Goal: Find specific page/section: Find specific page/section

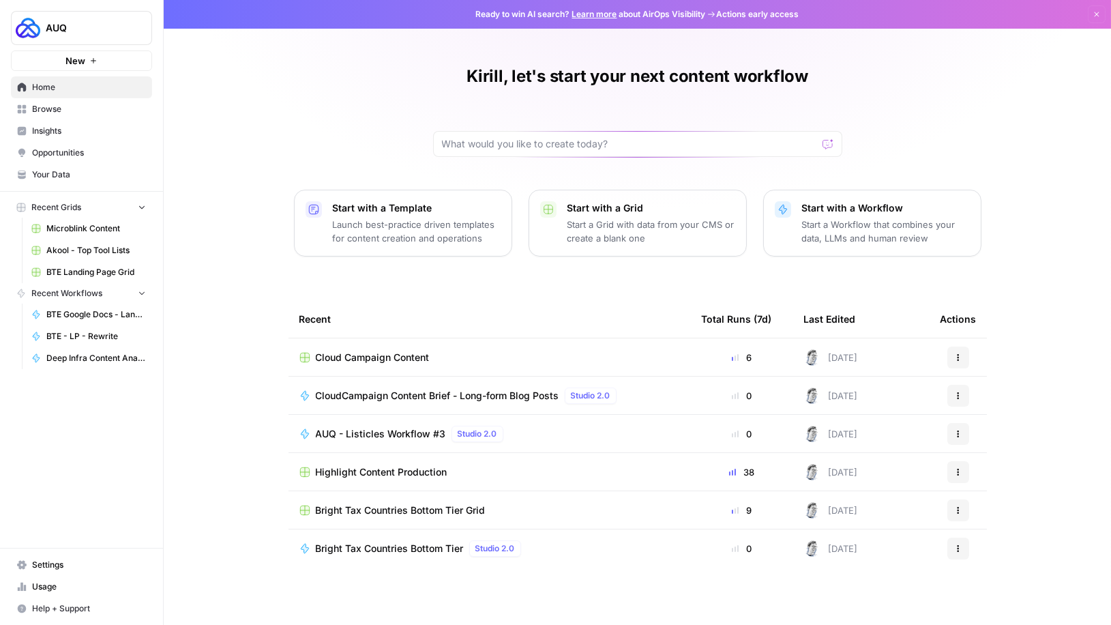
click at [40, 114] on span "Browse" at bounding box center [89, 109] width 114 height 12
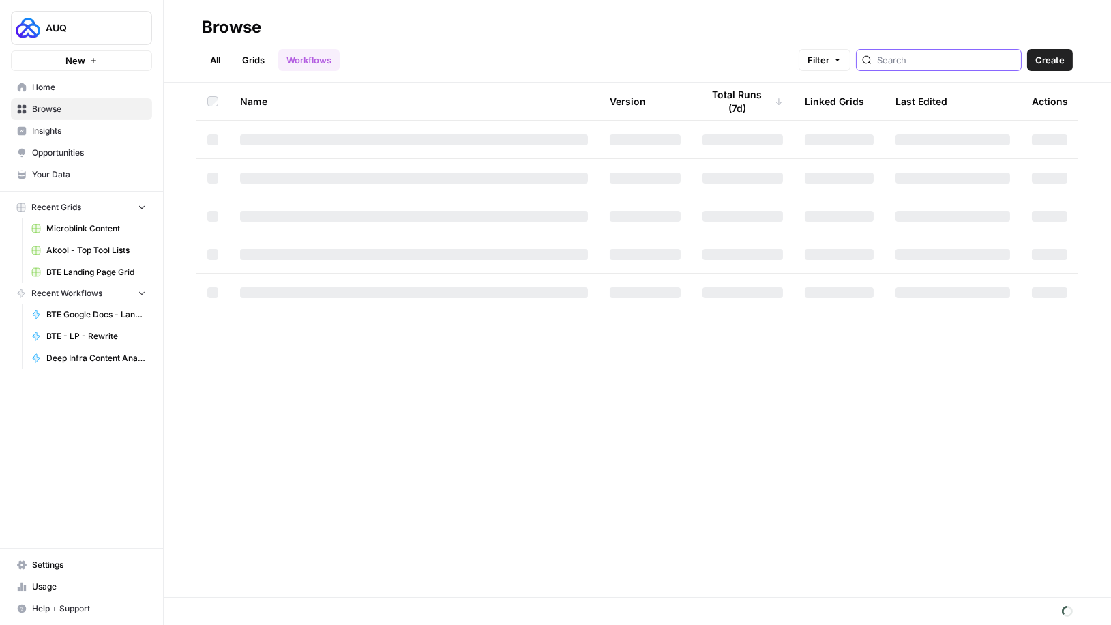
click at [938, 61] on input "search" at bounding box center [946, 60] width 138 height 14
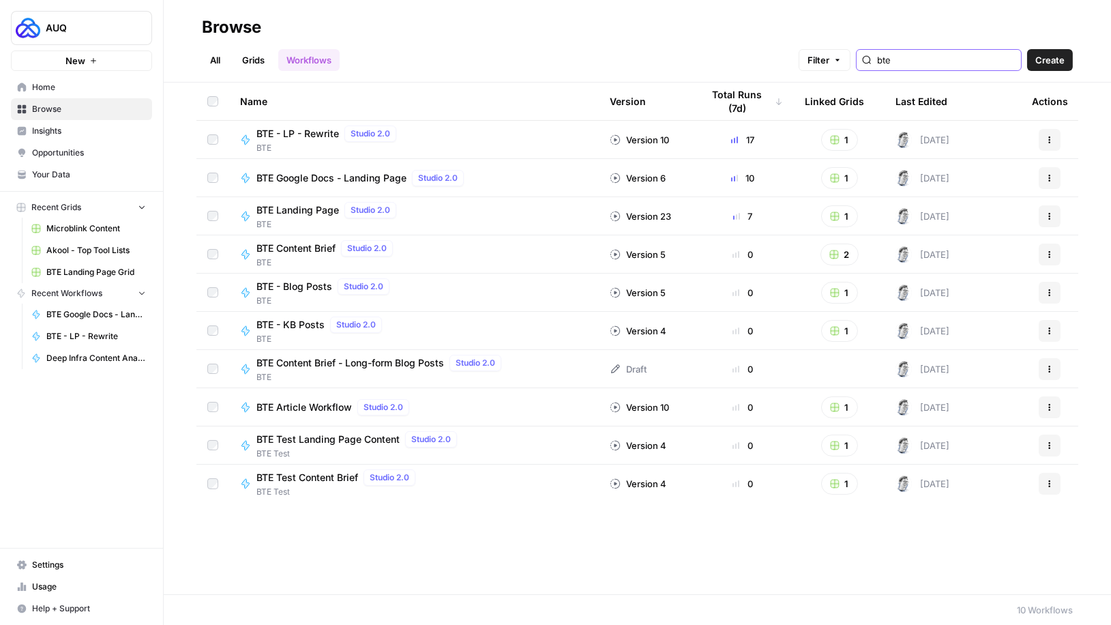
type input "bte"
click at [252, 57] on link "Grids" at bounding box center [253, 60] width 39 height 22
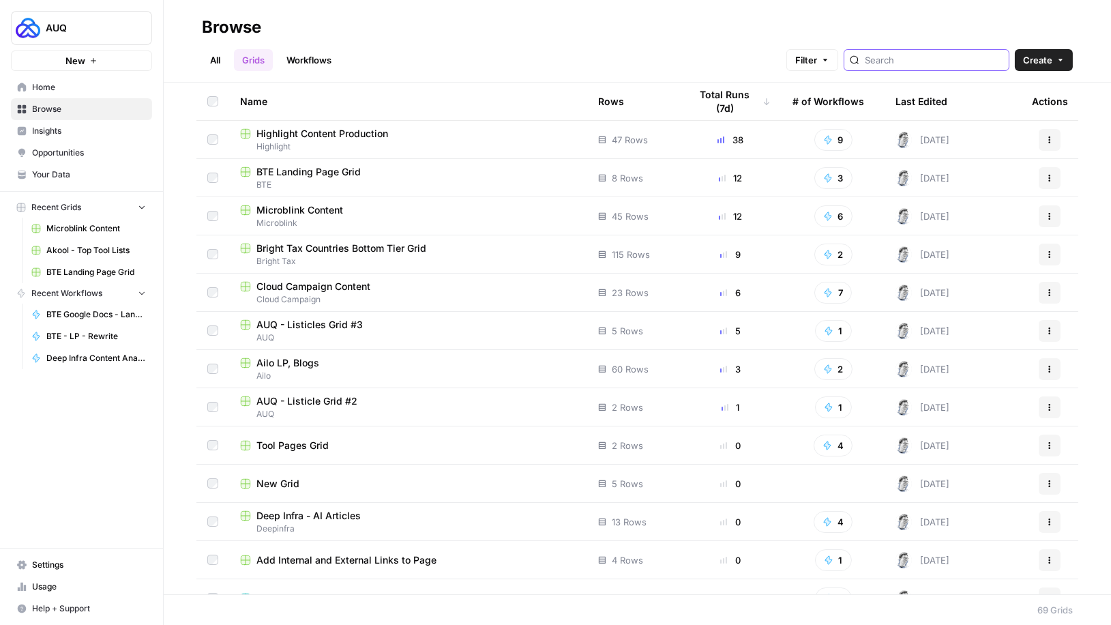
click at [913, 59] on input "search" at bounding box center [934, 60] width 138 height 14
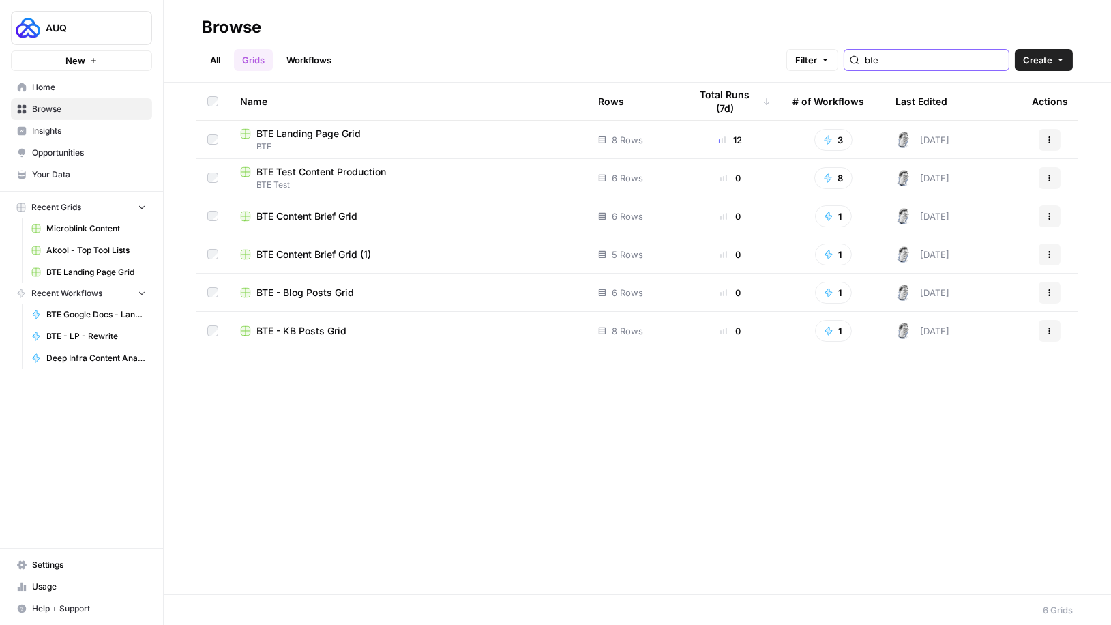
type input "bte"
